Goal: Task Accomplishment & Management: Manage account settings

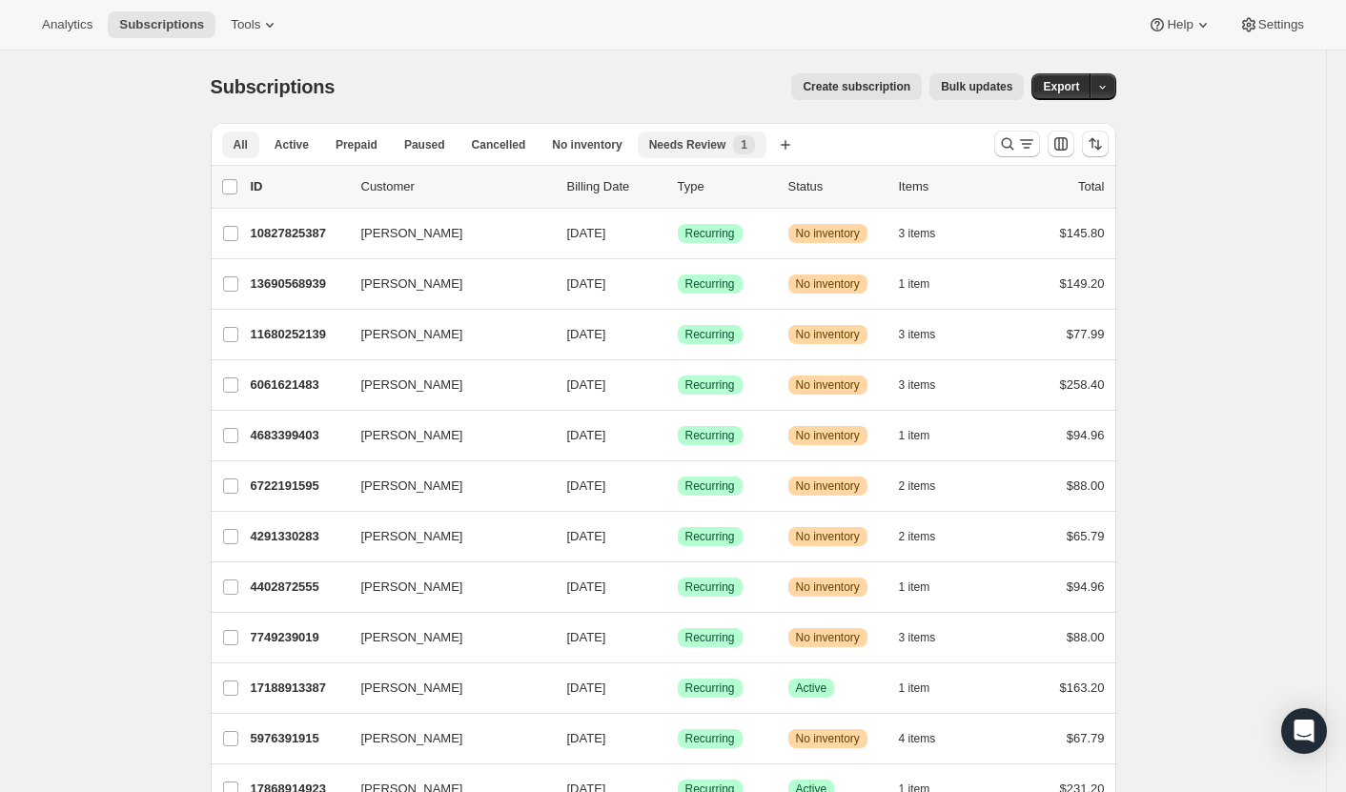
click at [676, 141] on span "Needs Review" at bounding box center [687, 144] width 77 height 15
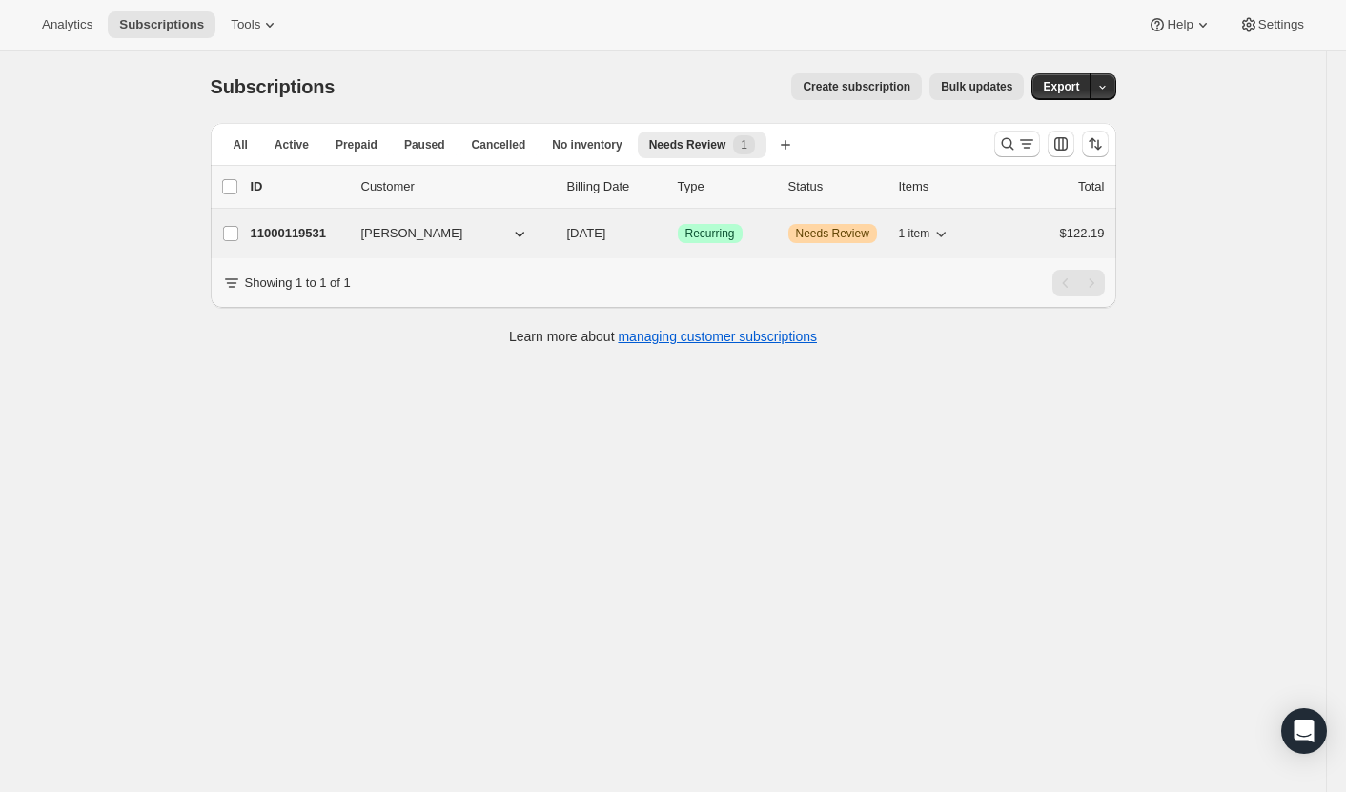
click at [307, 237] on p "11000119531" at bounding box center [298, 233] width 95 height 19
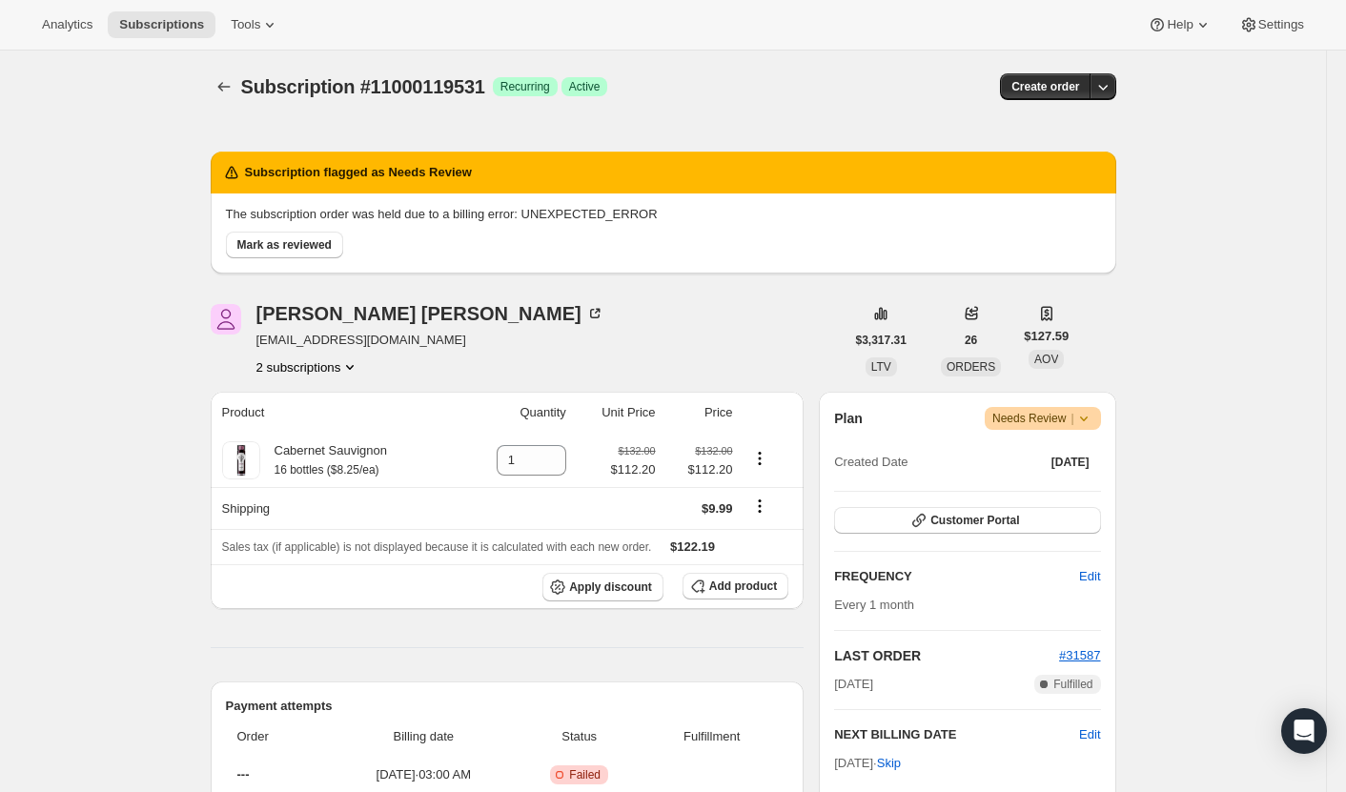
click at [440, 83] on span "Subscription #11000119531" at bounding box center [363, 86] width 244 height 21
copy span "Subscription #11000119531"
drag, startPoint x: 457, startPoint y: 322, endPoint x: 261, endPoint y: 314, distance: 196.5
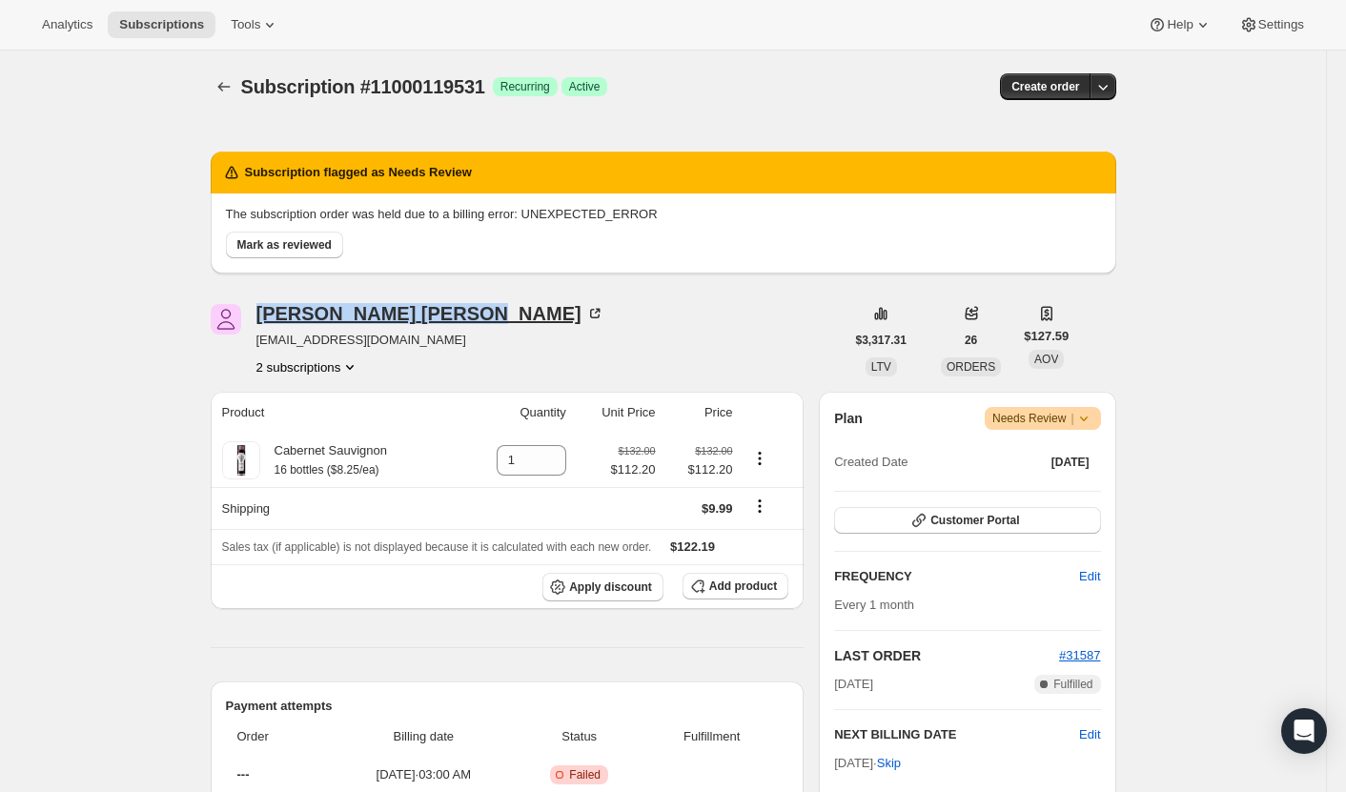
click at [261, 314] on div "[PERSON_NAME] [EMAIL_ADDRESS][DOMAIN_NAME] 2 subscriptions" at bounding box center [528, 340] width 634 height 72
copy div "[PERSON_NAME]"
drag, startPoint x: 434, startPoint y: 339, endPoint x: 262, endPoint y: 350, distance: 171.9
click at [262, 350] on div "[PERSON_NAME] [EMAIL_ADDRESS][DOMAIN_NAME] 2 subscriptions" at bounding box center [430, 340] width 348 height 72
copy span "[EMAIL_ADDRESS][DOMAIN_NAME]"
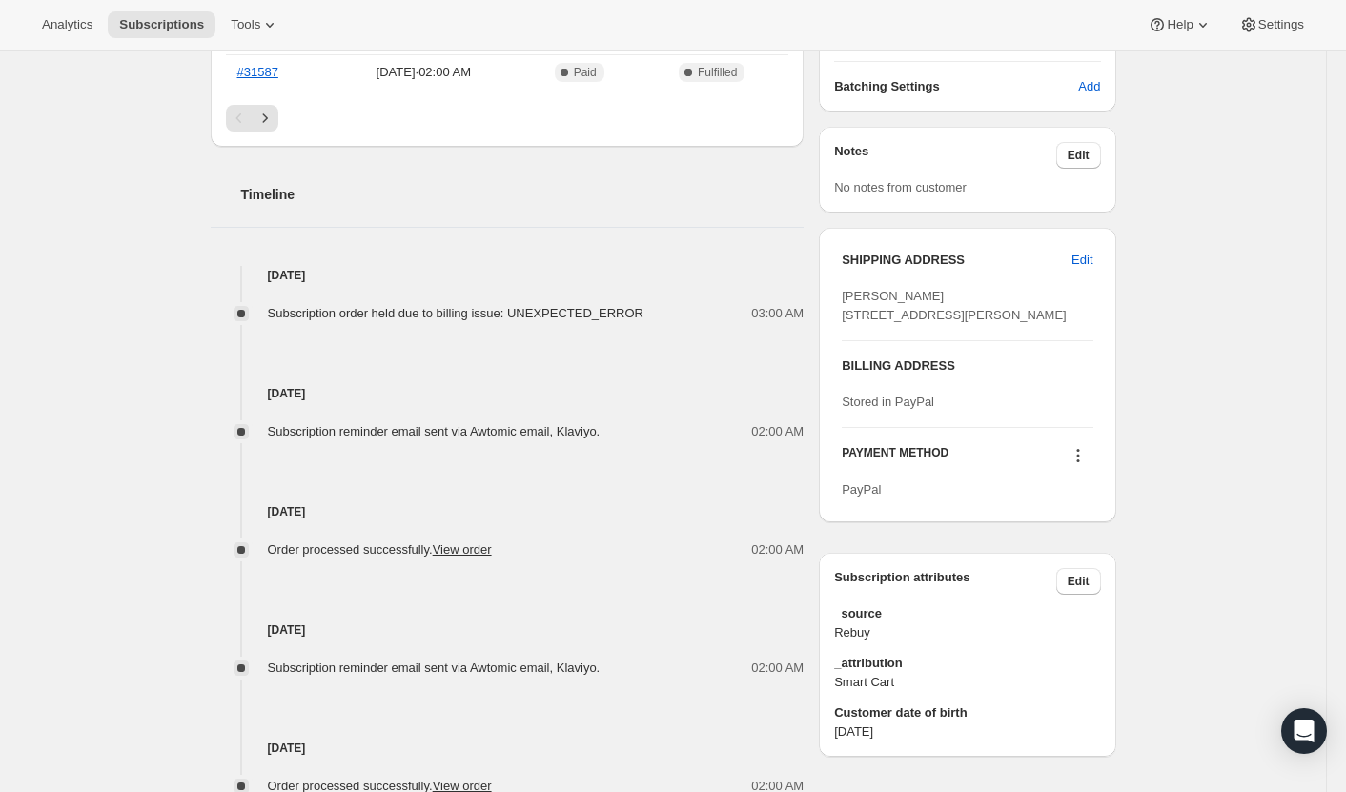
scroll to position [858, 0]
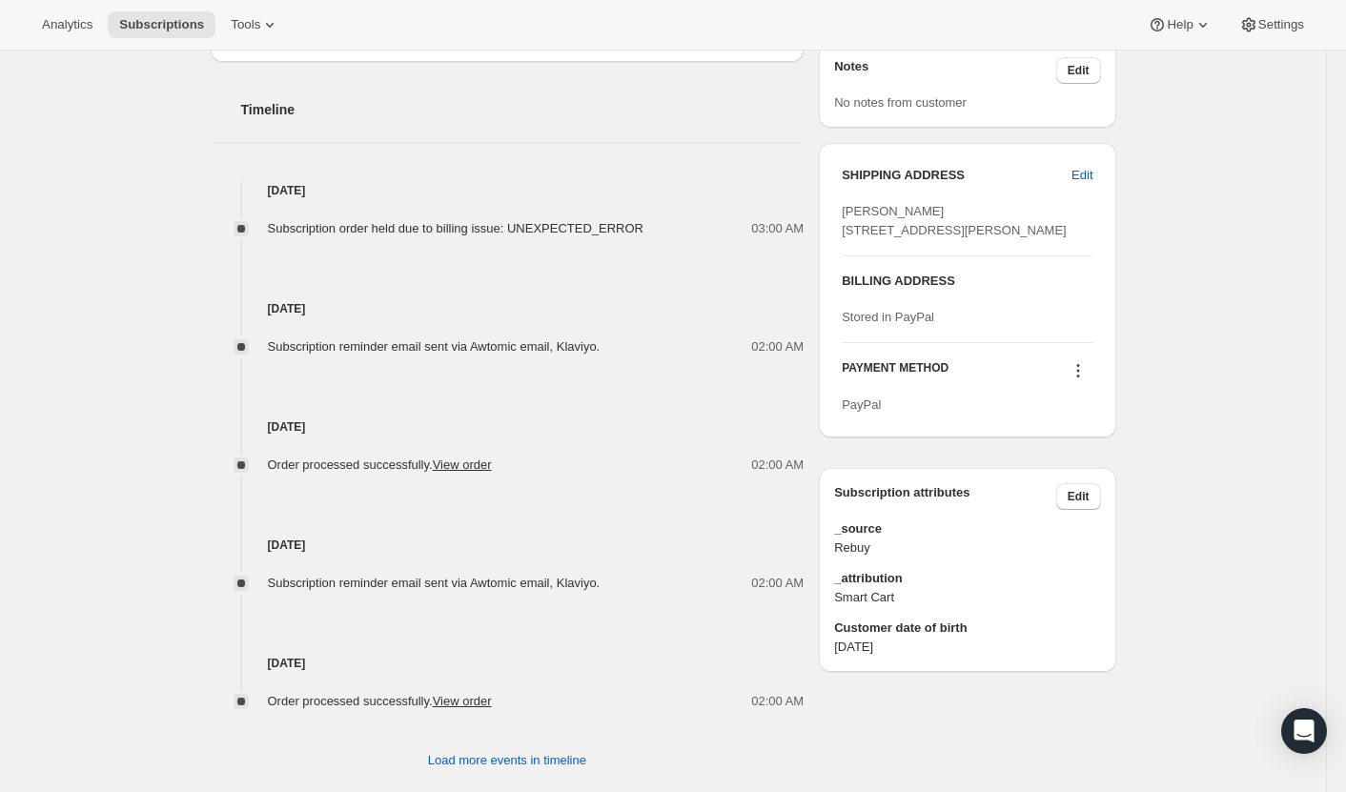
click at [701, 519] on div "[DATE] Subscription reminder email sent via Awtomic email, Klaviyo. 02:00 AM" at bounding box center [508, 534] width 594 height 118
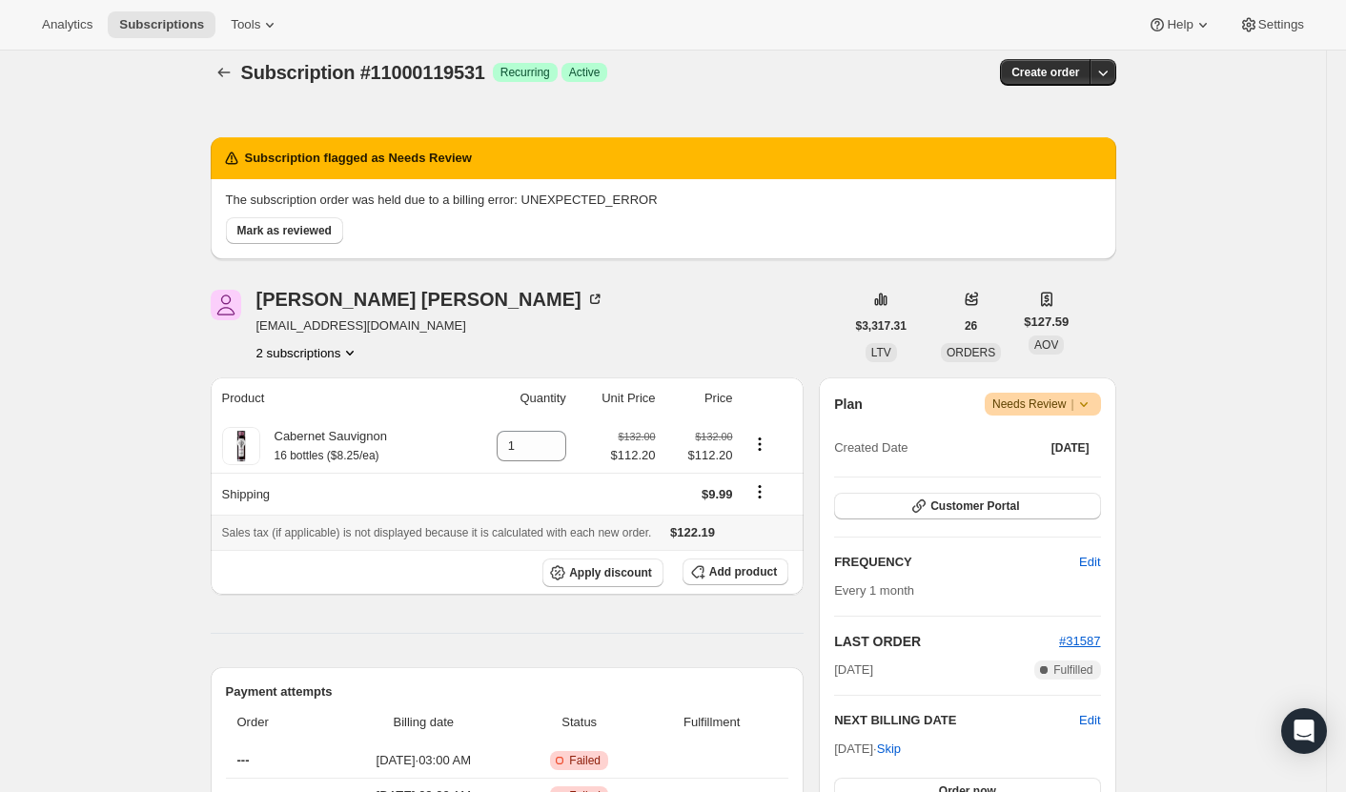
scroll to position [0, 0]
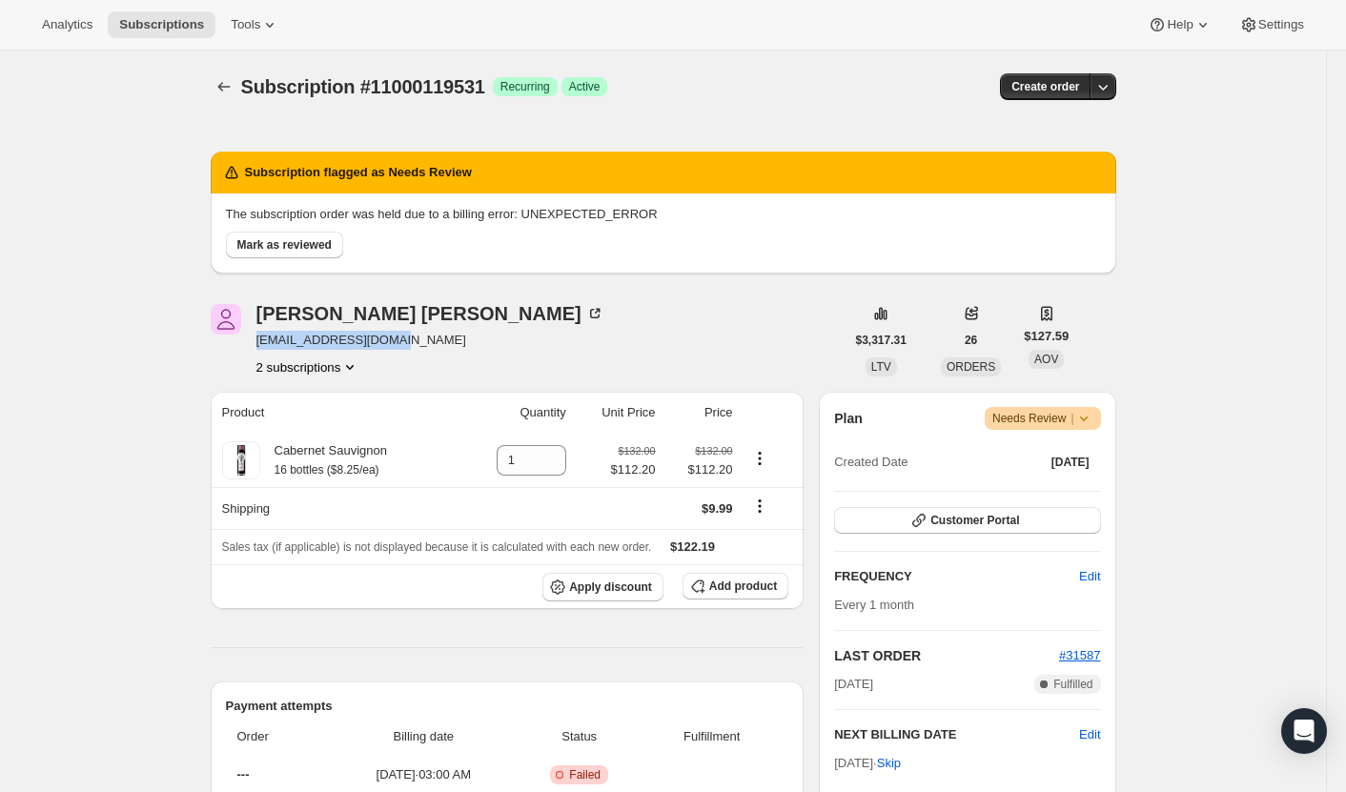
drag, startPoint x: 414, startPoint y: 339, endPoint x: 256, endPoint y: 337, distance: 157.3
click at [256, 337] on div "[PERSON_NAME] [EMAIL_ADDRESS][DOMAIN_NAME] 2 subscriptions" at bounding box center [528, 340] width 634 height 72
copy span "[EMAIL_ADDRESS][DOMAIN_NAME]"
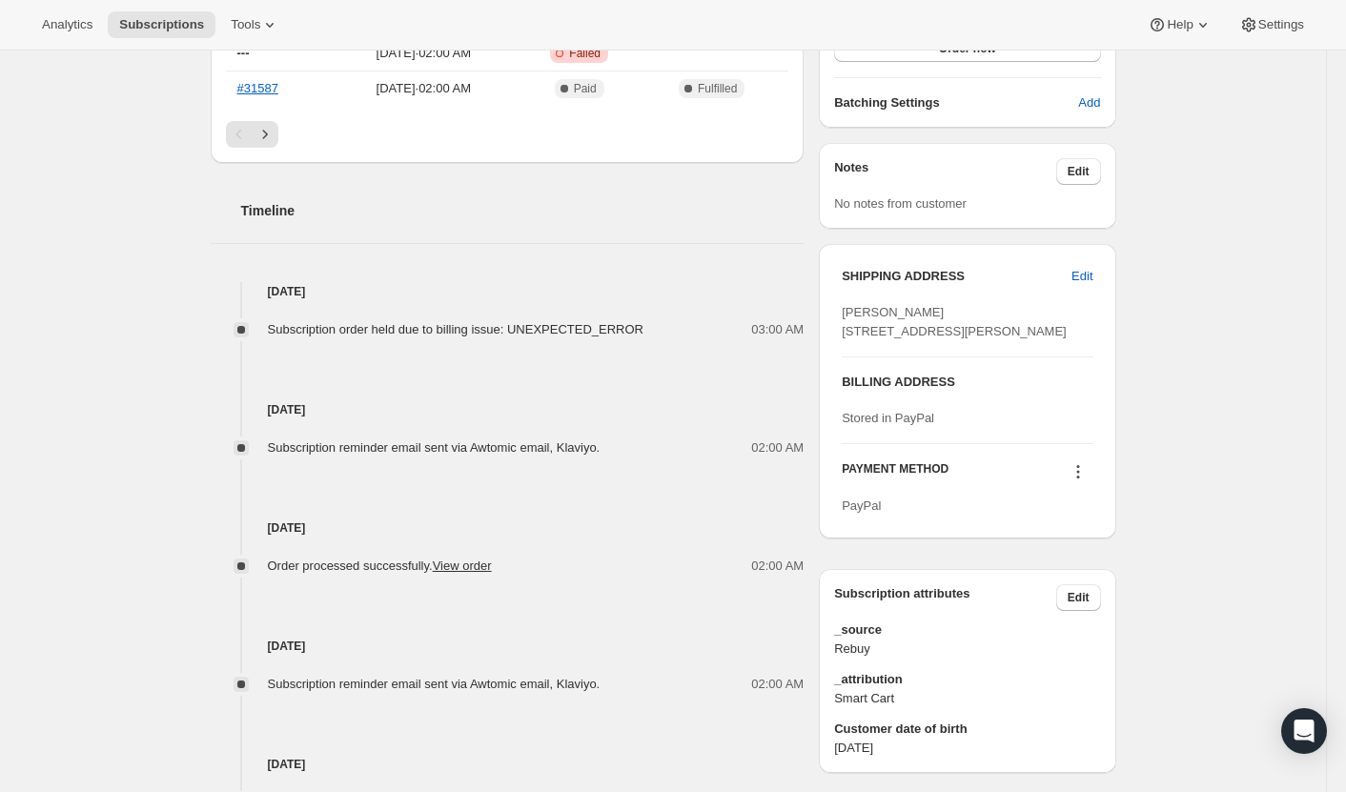
scroll to position [762, 0]
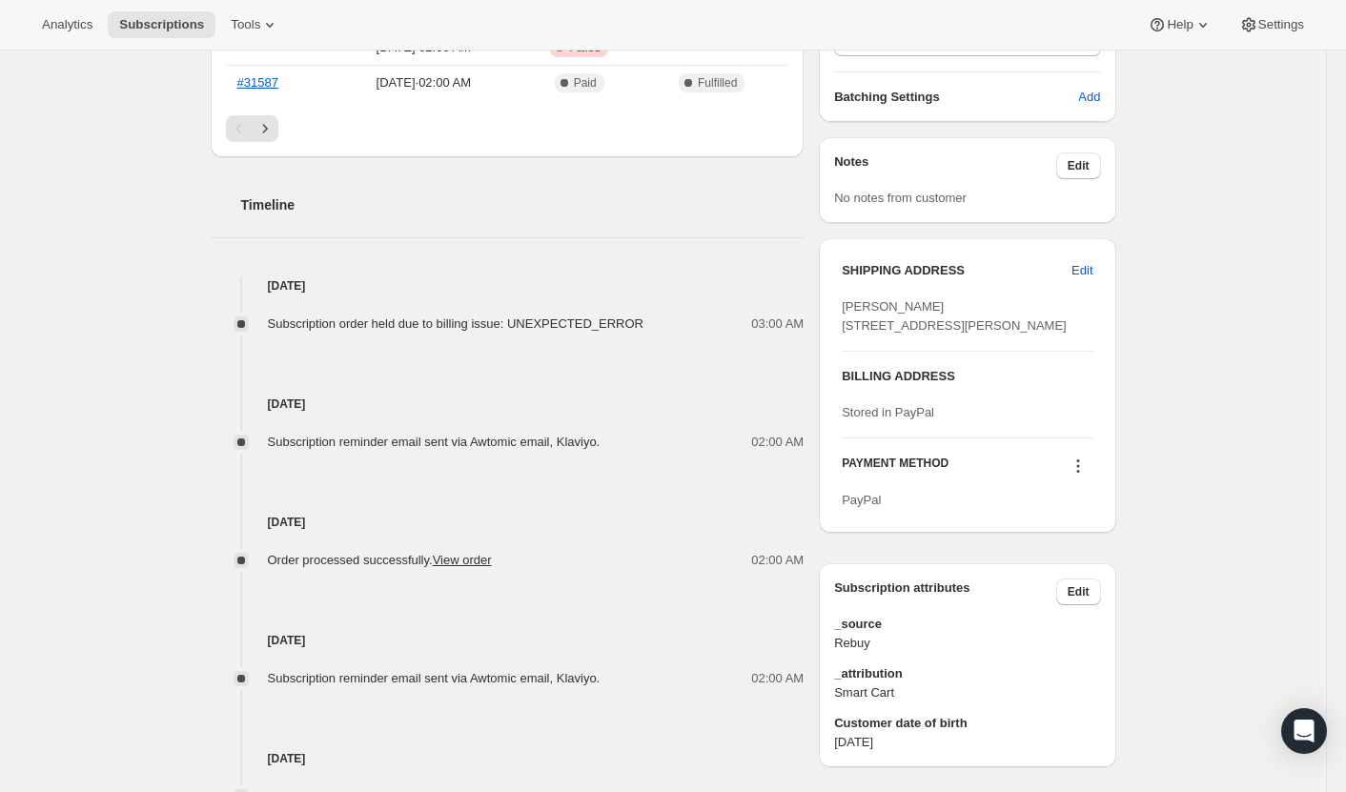
click at [1086, 476] on icon at bounding box center [1077, 465] width 19 height 19
click at [1093, 546] on span "Send link to update card" at bounding box center [1081, 540] width 133 height 14
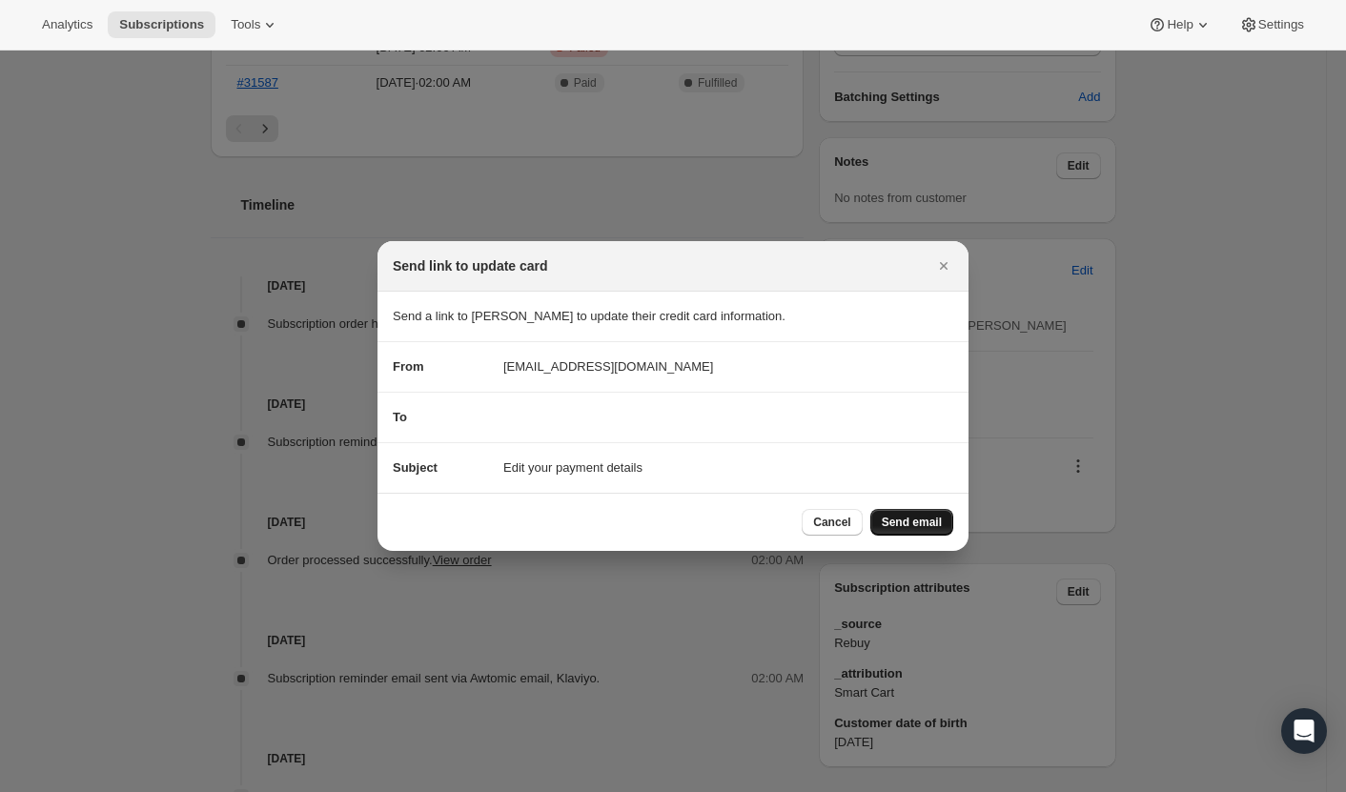
click at [919, 522] on span "Send email" at bounding box center [912, 522] width 60 height 15
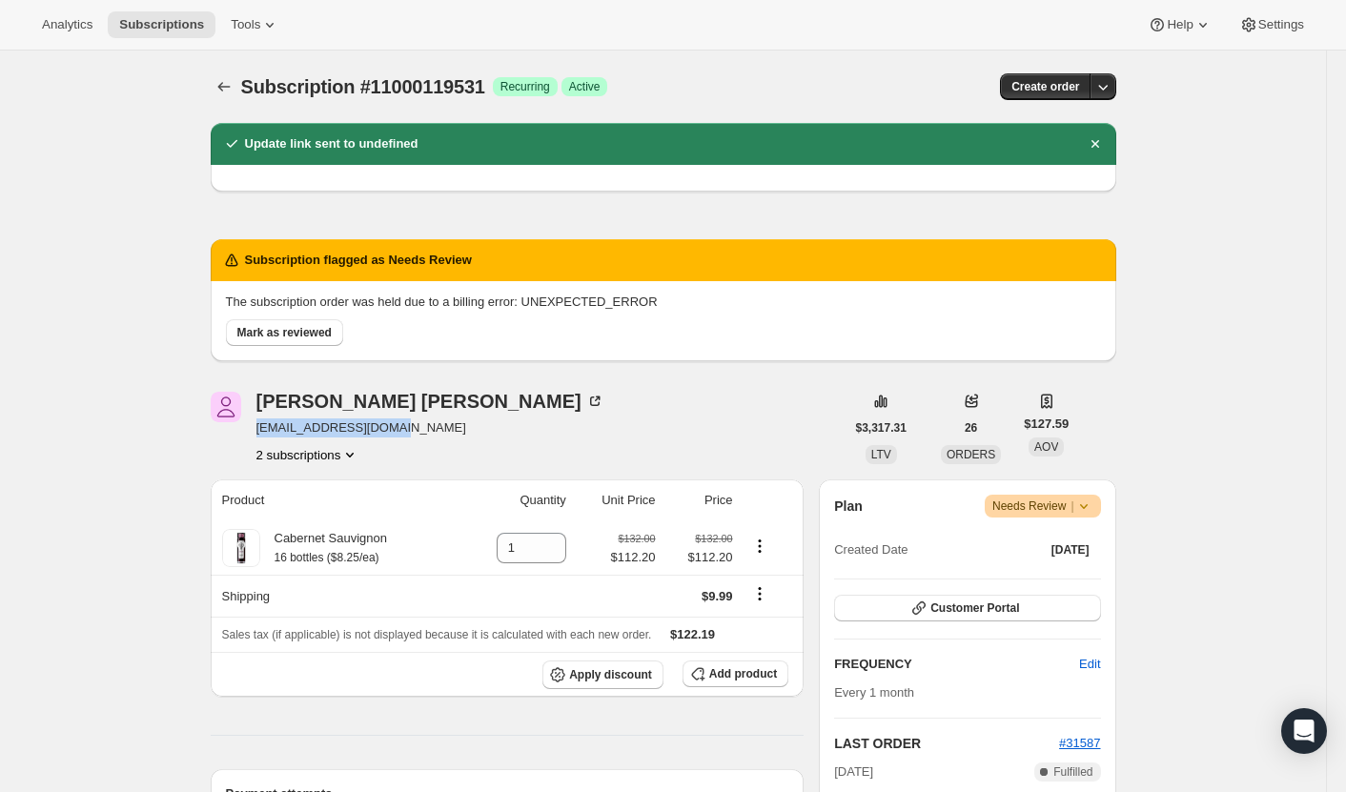
scroll to position [762, 0]
